Goal: Information Seeking & Learning: Learn about a topic

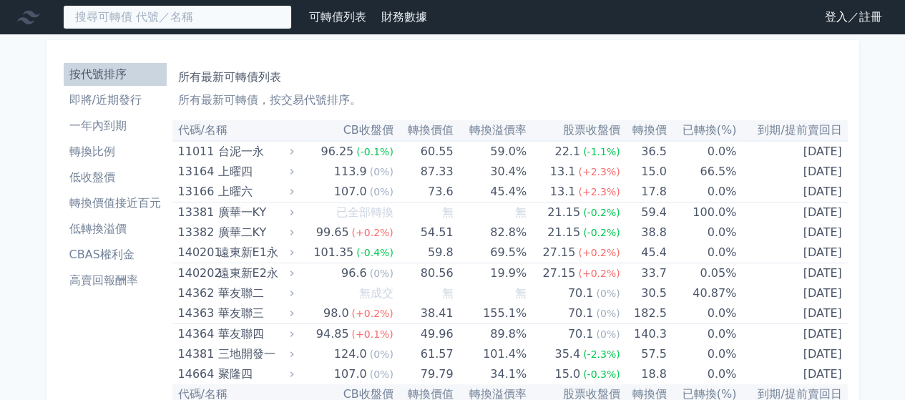
click at [180, 21] on input at bounding box center [177, 17] width 229 height 24
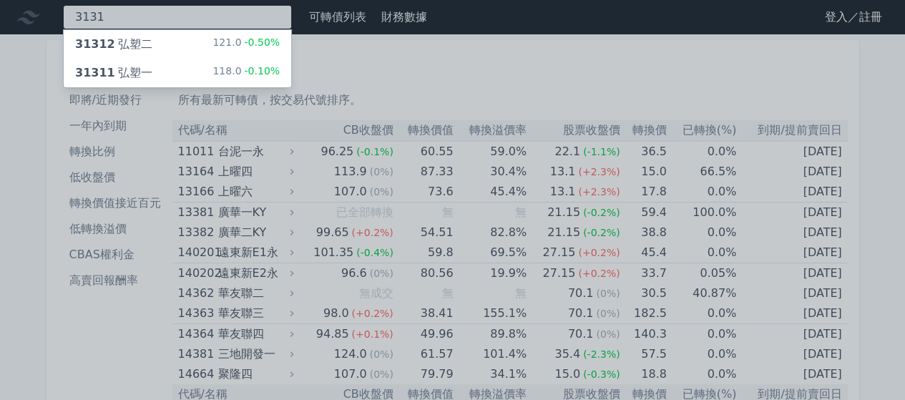
type input "3131"
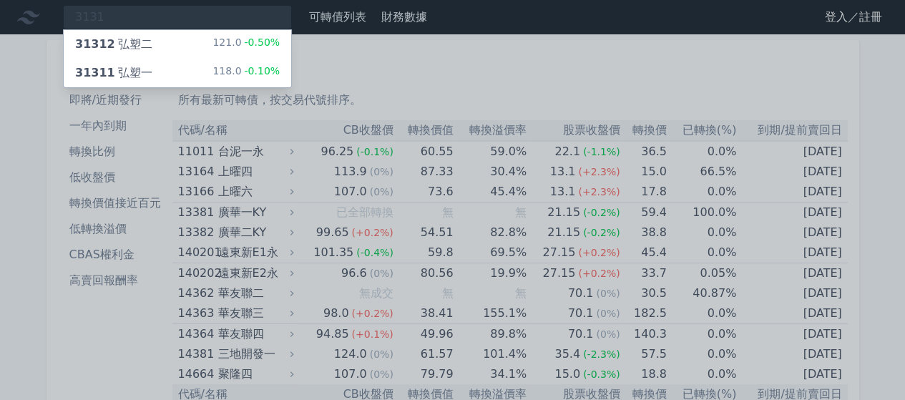
click at [137, 75] on div "31311 弘塑一" at bounding box center [113, 72] width 77 height 17
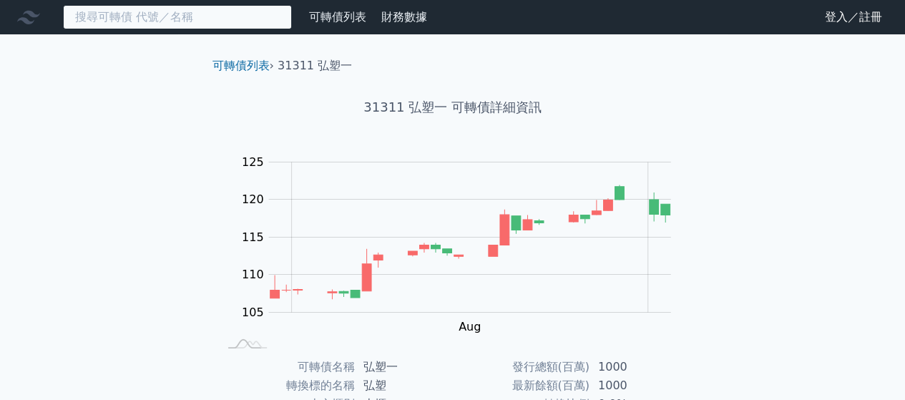
click at [178, 23] on input at bounding box center [177, 17] width 229 height 24
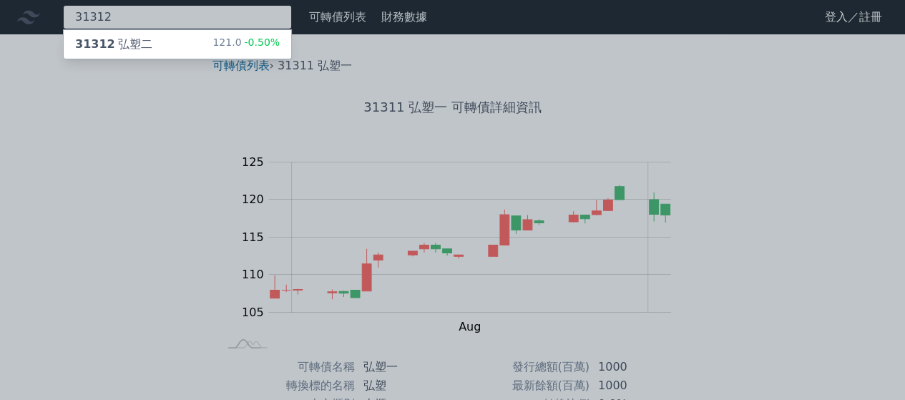
type input "31312"
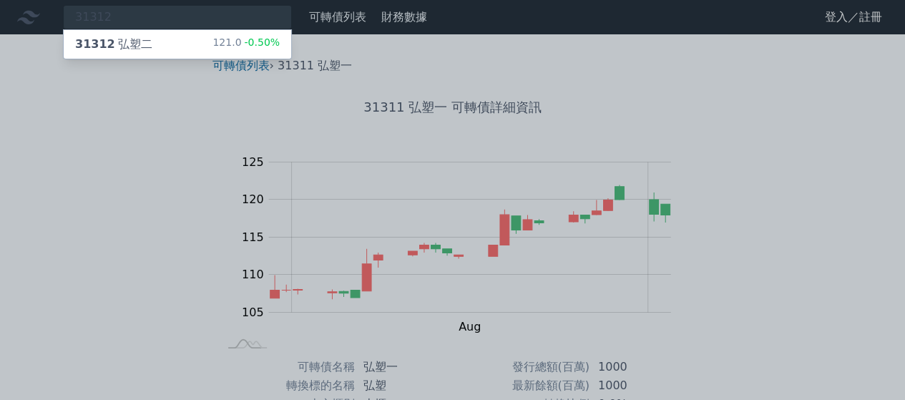
click at [153, 44] on div "31312 弘塑二 121.0 -0.50%" at bounding box center [177, 44] width 227 height 29
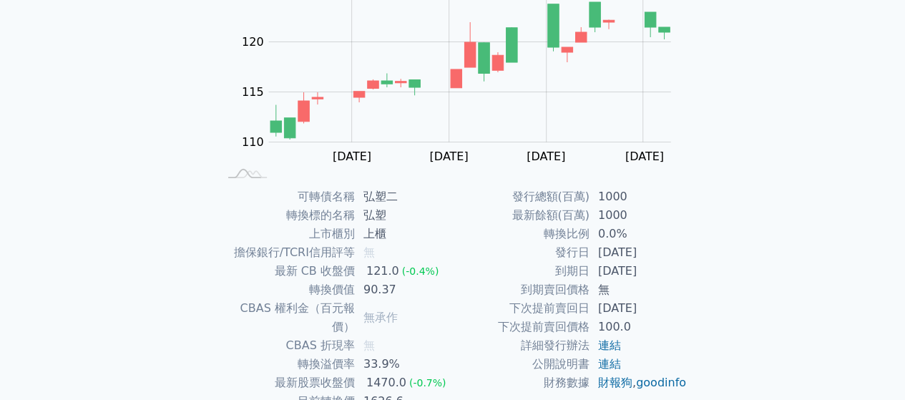
scroll to position [262, 0]
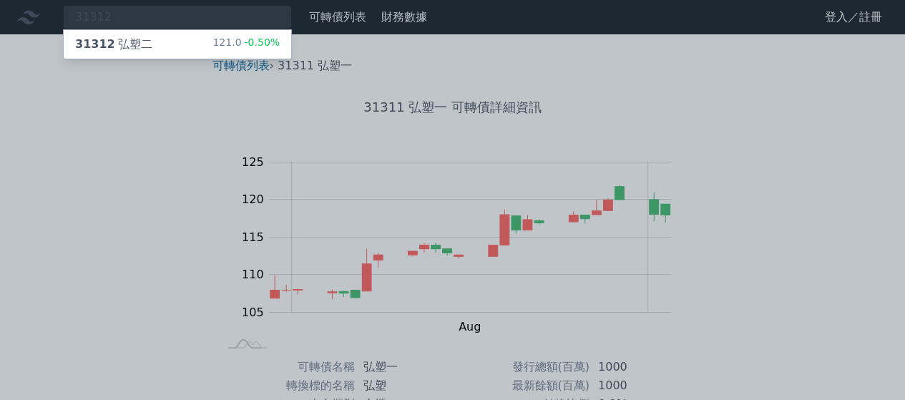
click at [159, 16] on div at bounding box center [452, 200] width 905 height 400
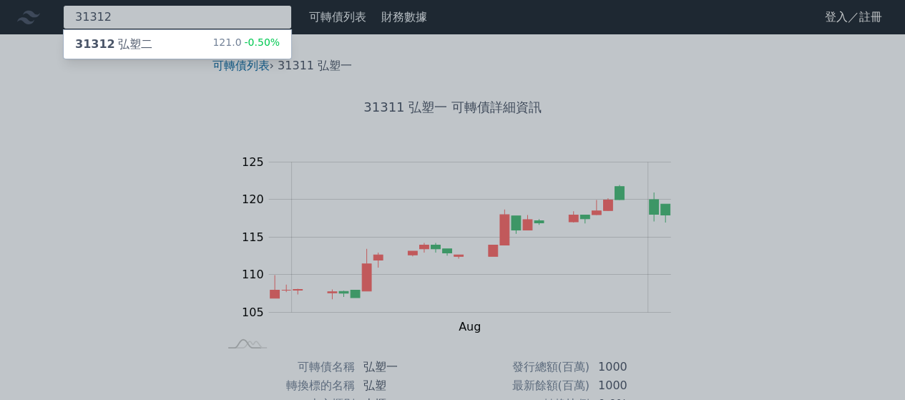
click at [159, 16] on div "31312 31312 弘塑二 121.0 -0.50%" at bounding box center [177, 17] width 229 height 24
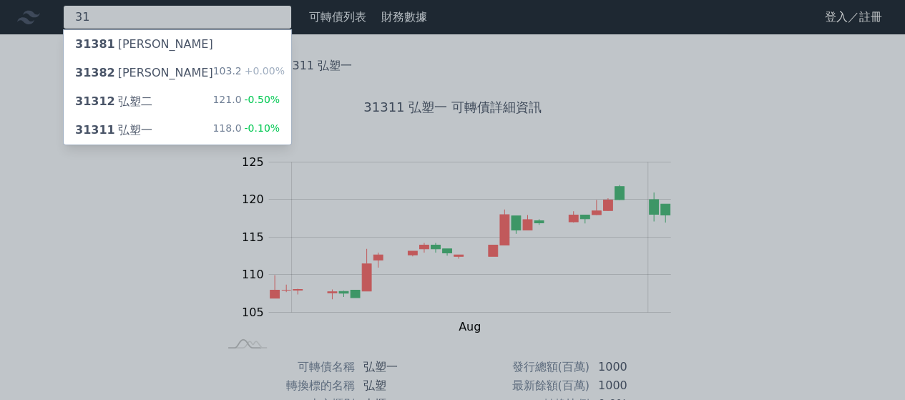
type input "3"
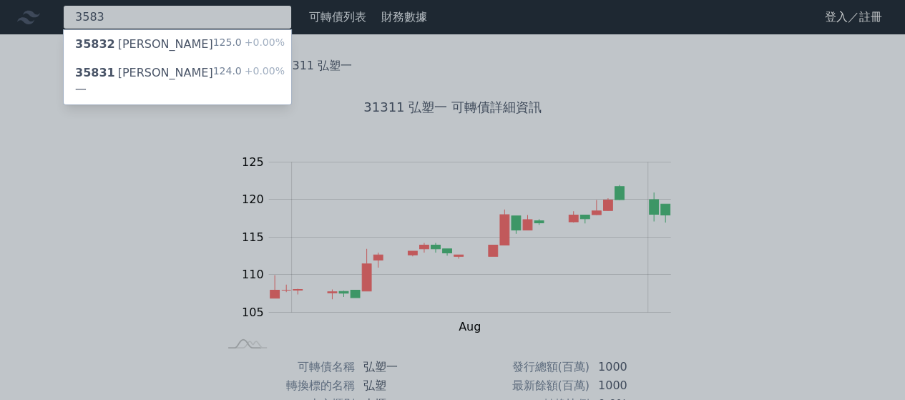
type input "3583"
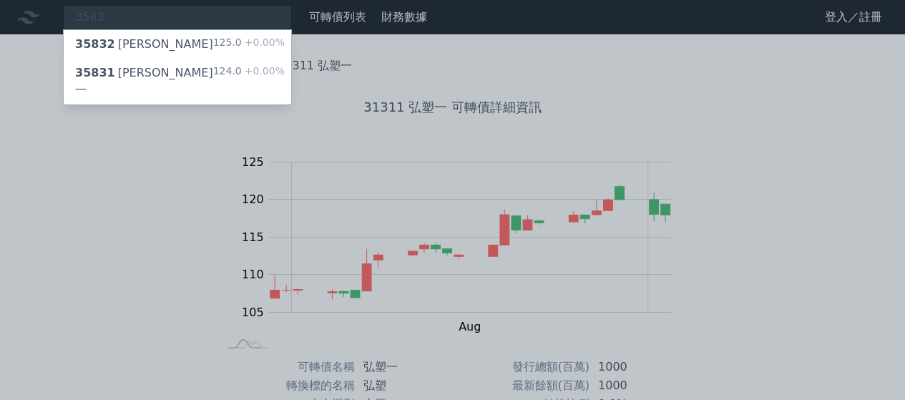
click at [149, 38] on div "35832 [PERSON_NAME]二 125.0 +0.00%" at bounding box center [177, 44] width 227 height 29
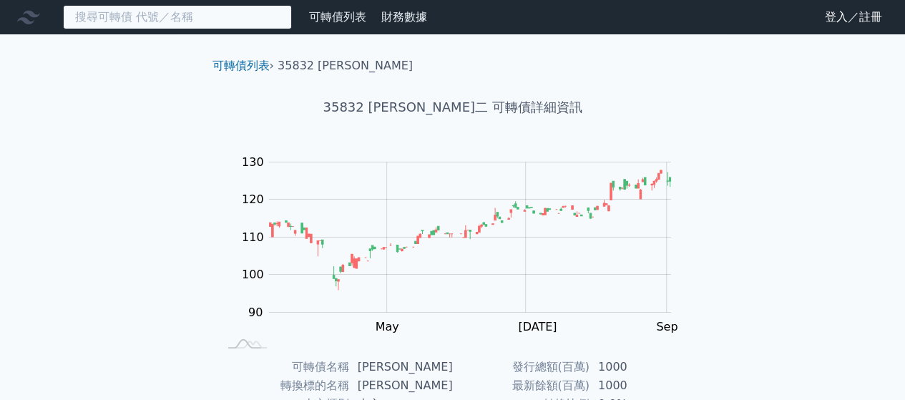
click at [195, 16] on input at bounding box center [177, 17] width 229 height 24
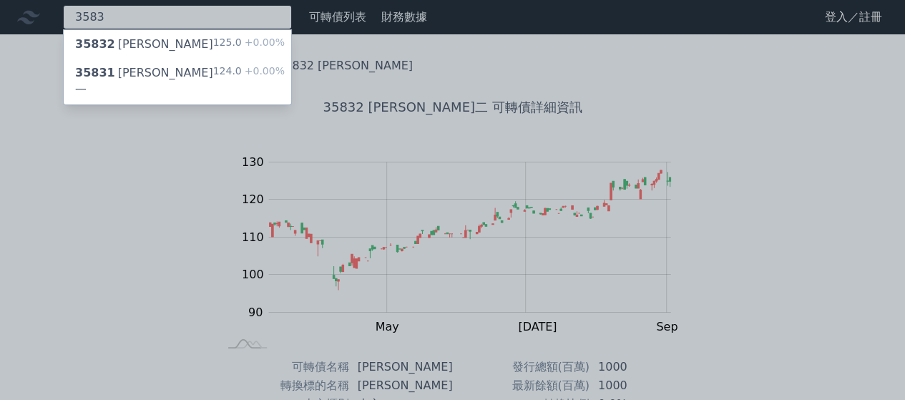
type input "3583"
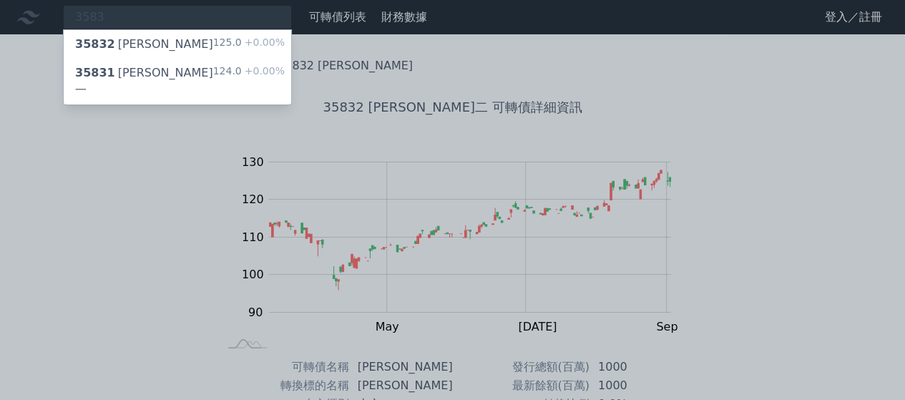
click at [122, 70] on div "35831 [PERSON_NAME]一" at bounding box center [144, 81] width 138 height 34
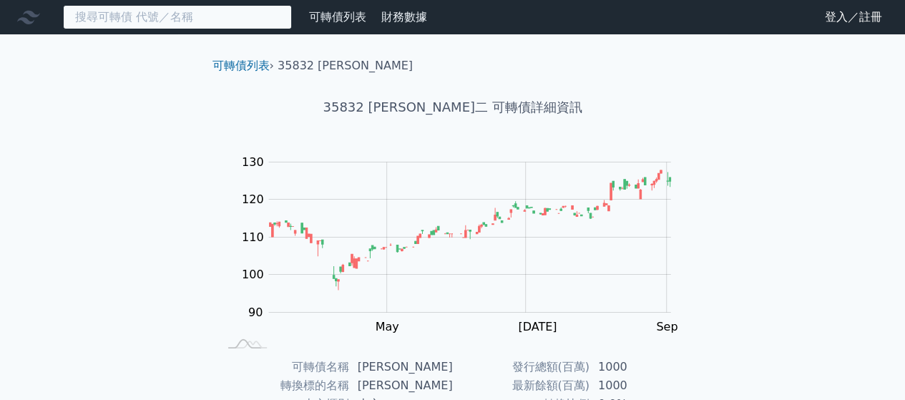
click at [202, 25] on input at bounding box center [177, 17] width 229 height 24
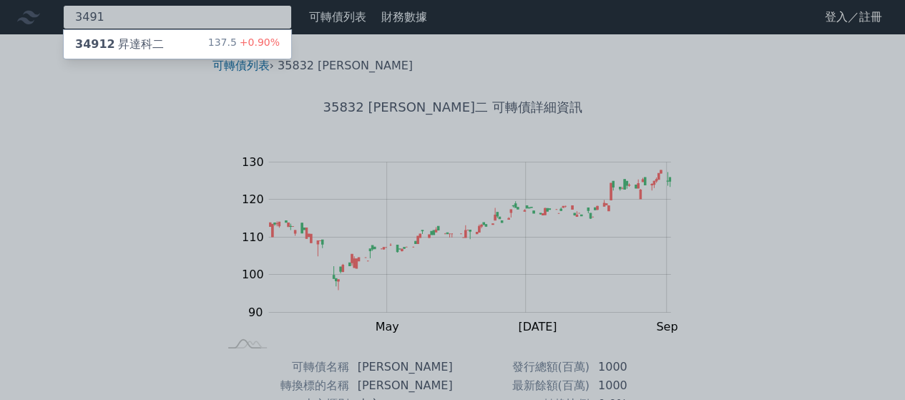
type input "3491"
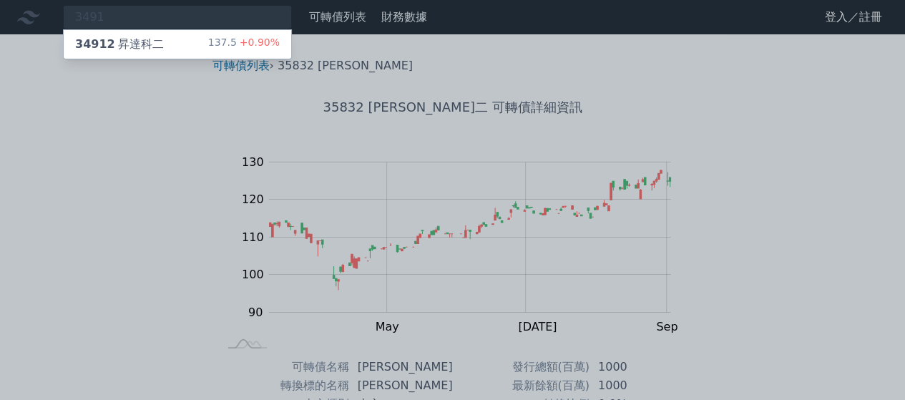
click at [164, 37] on div "34912 昇達科二 137.5 +0.90%" at bounding box center [177, 44] width 227 height 29
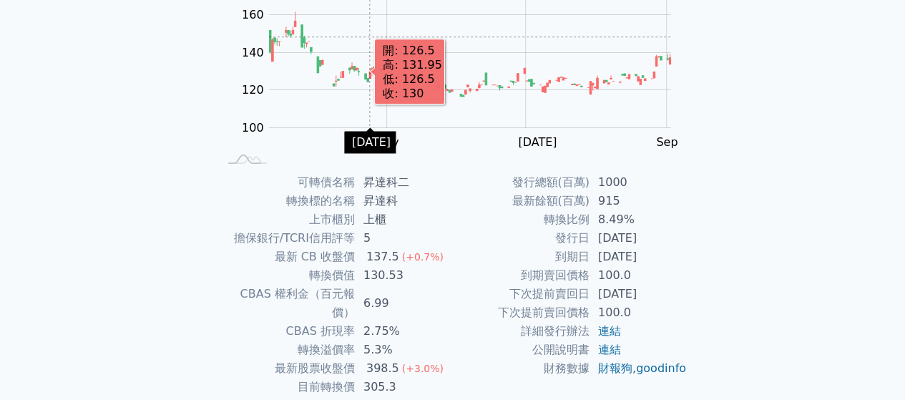
scroll to position [262, 0]
